Goal: Find specific page/section: Find specific page/section

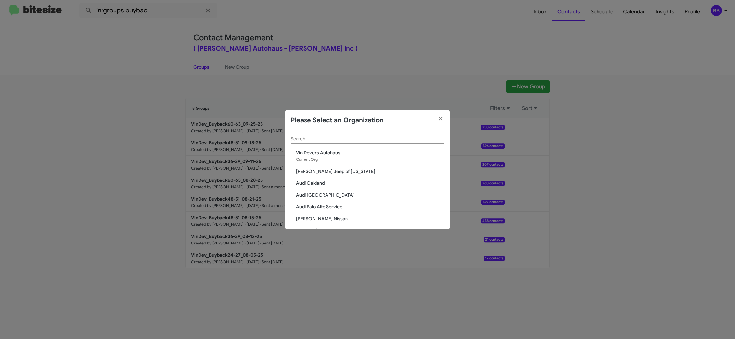
click at [308, 140] on input "Search" at bounding box center [368, 138] width 154 height 5
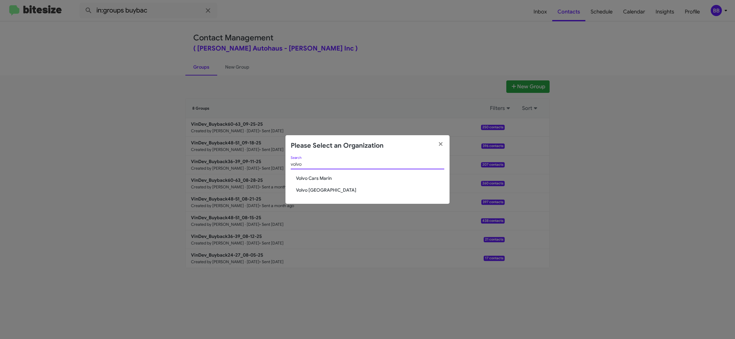
type input "volvo"
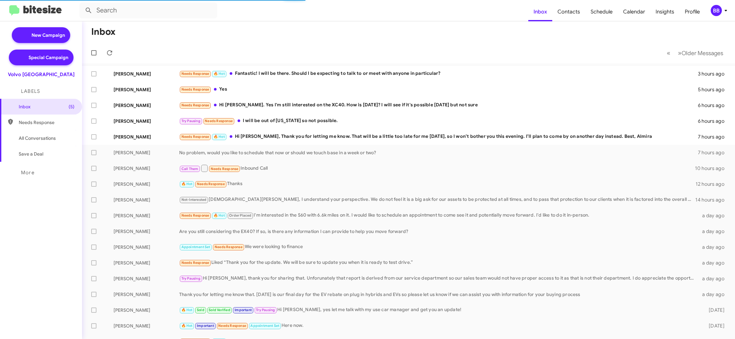
click at [718, 9] on div "BB" at bounding box center [716, 10] width 11 height 11
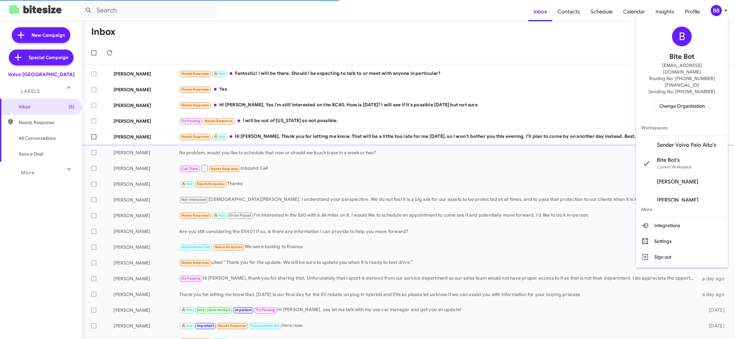
click at [693, 142] on span "Sender Volvo Palo Alto's" at bounding box center [686, 145] width 59 height 7
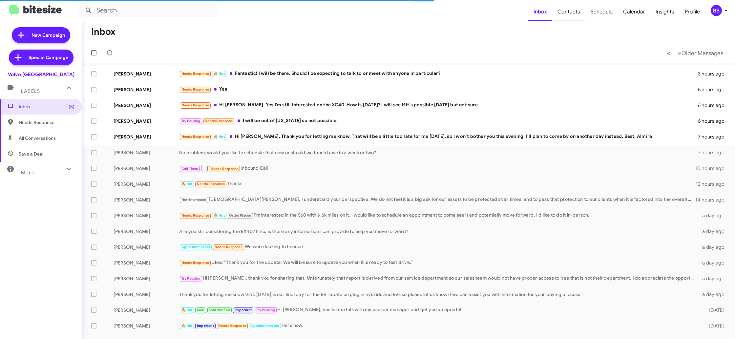
click at [565, 12] on span "Contacts" at bounding box center [568, 11] width 33 height 19
